Goal: Task Accomplishment & Management: Complete application form

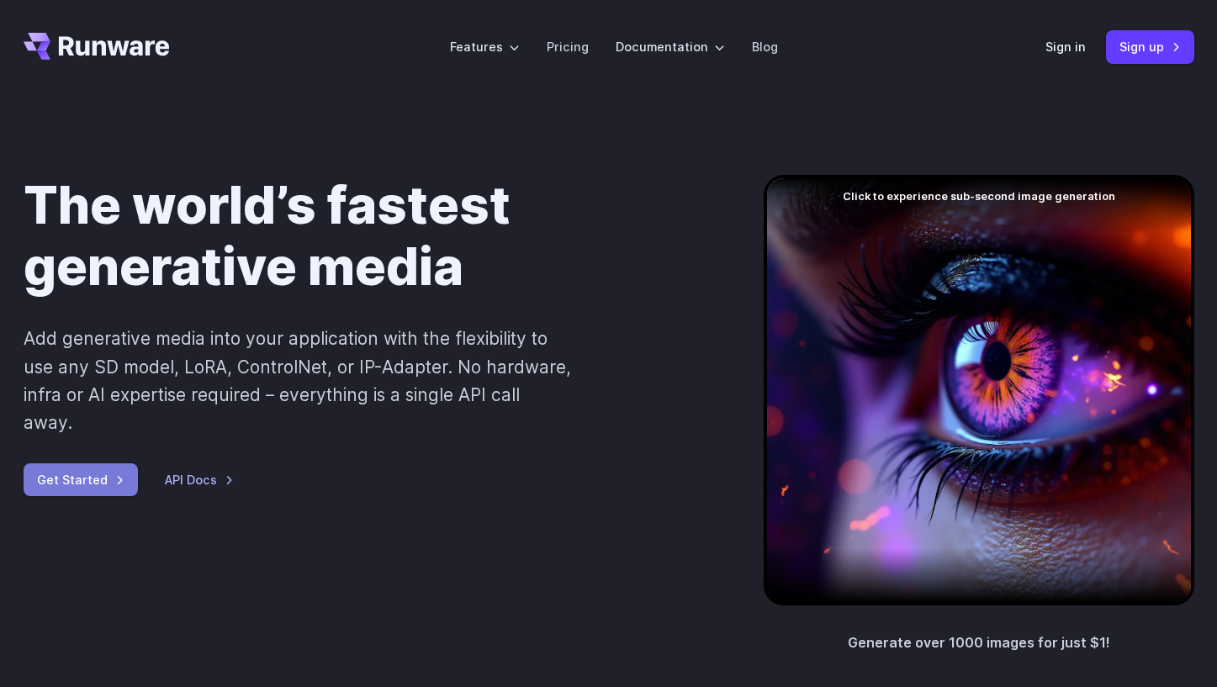
click at [88, 463] on link "Get Started" at bounding box center [81, 479] width 114 height 33
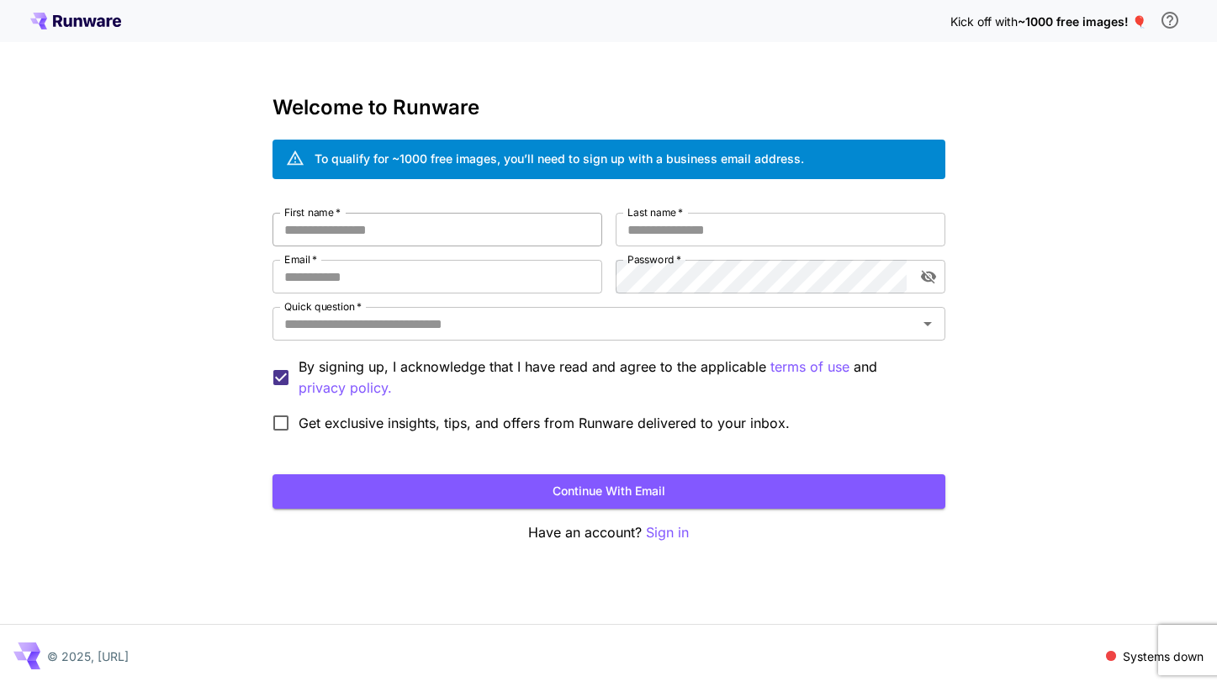
click at [431, 230] on input "First name   *" at bounding box center [438, 230] width 330 height 34
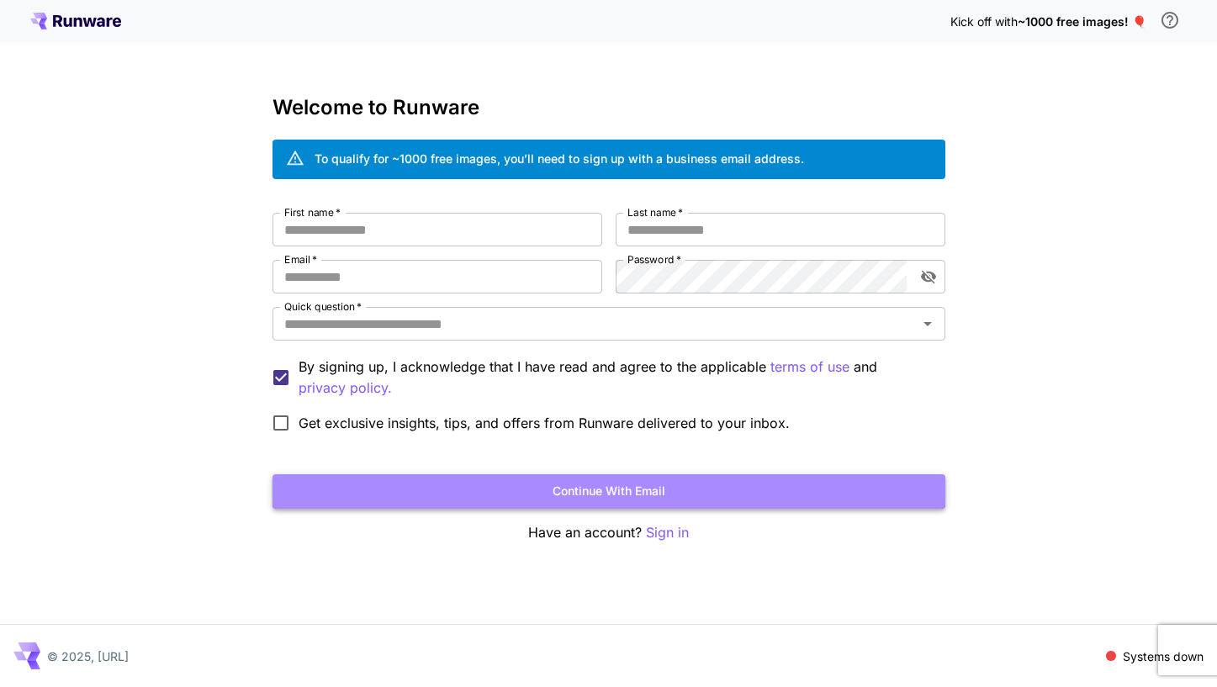
click at [669, 477] on button "Continue with email" at bounding box center [609, 491] width 673 height 34
